Goal: Navigation & Orientation: Find specific page/section

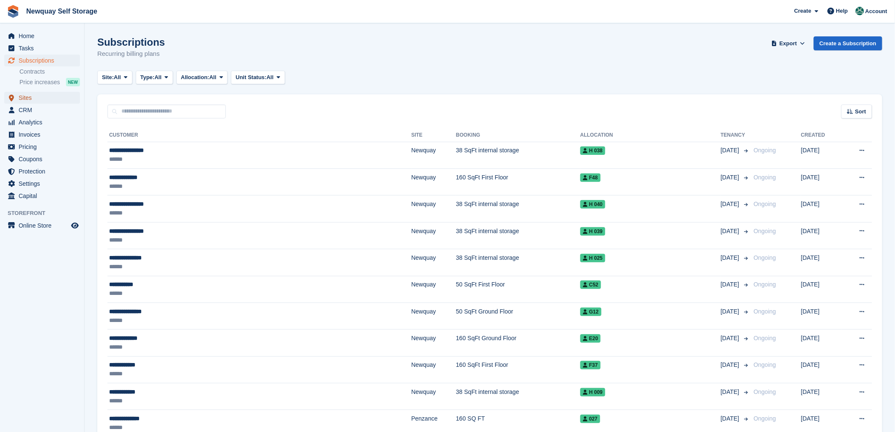
click at [25, 98] on span "Sites" at bounding box center [44, 98] width 51 height 12
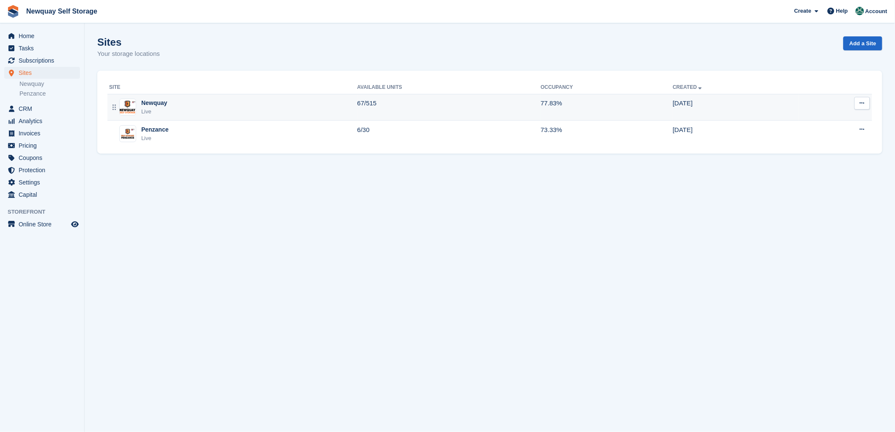
click at [150, 102] on div "Newquay" at bounding box center [154, 103] width 26 height 9
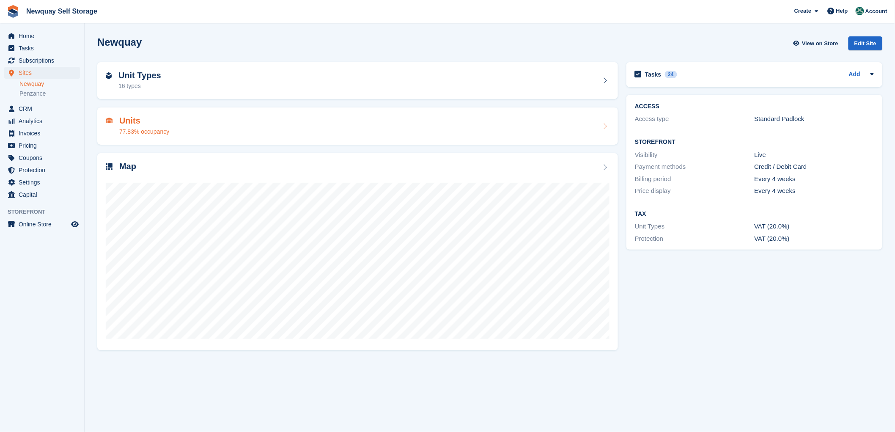
click at [123, 118] on h2 "Units" at bounding box center [144, 121] width 50 height 10
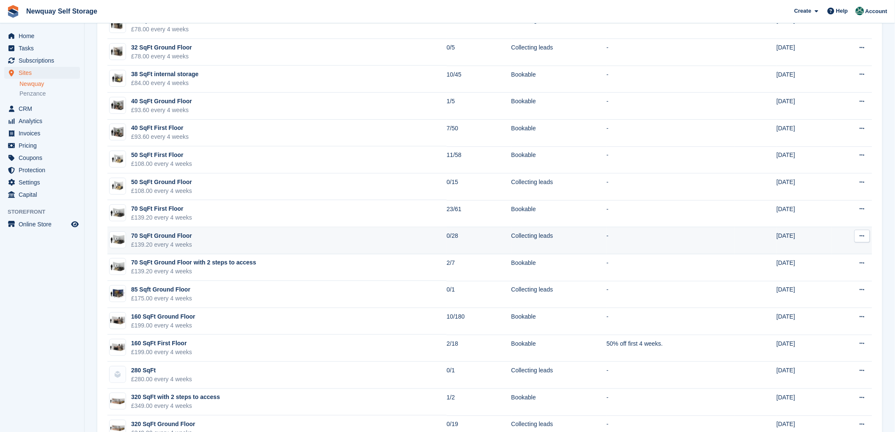
scroll to position [104, 0]
